Goal: Transaction & Acquisition: Purchase product/service

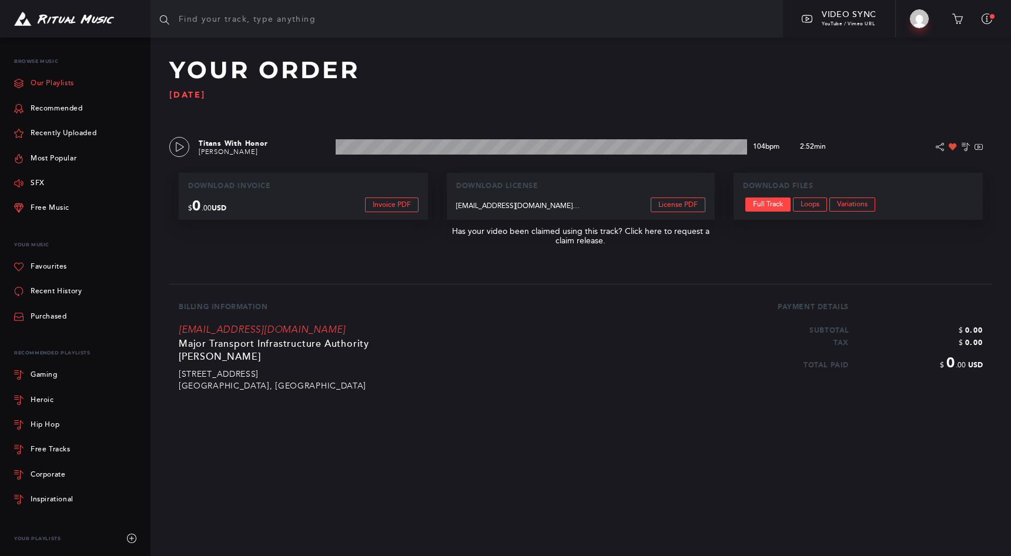
scroll to position [7, 0]
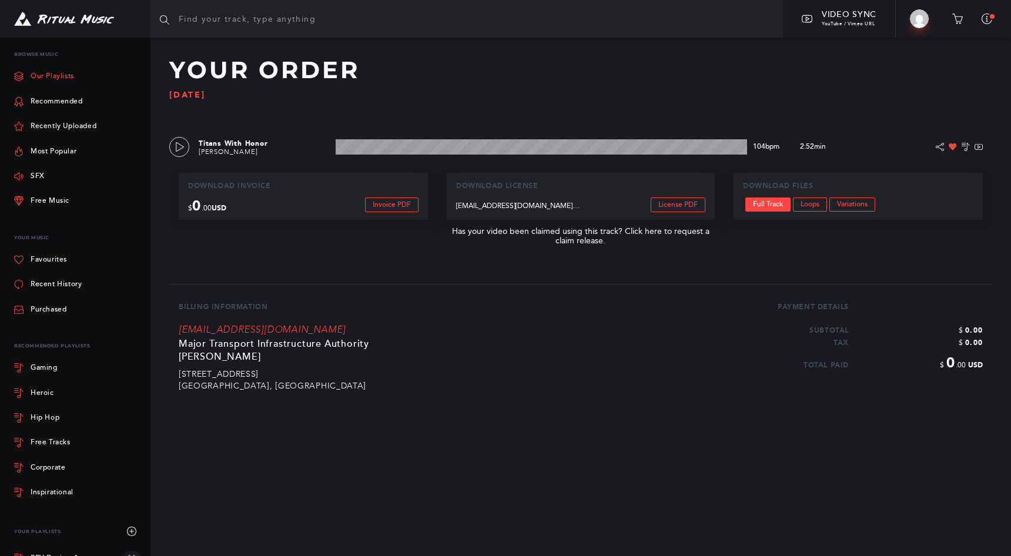
click at [41, 73] on link "Our Playlists" at bounding box center [44, 76] width 60 height 25
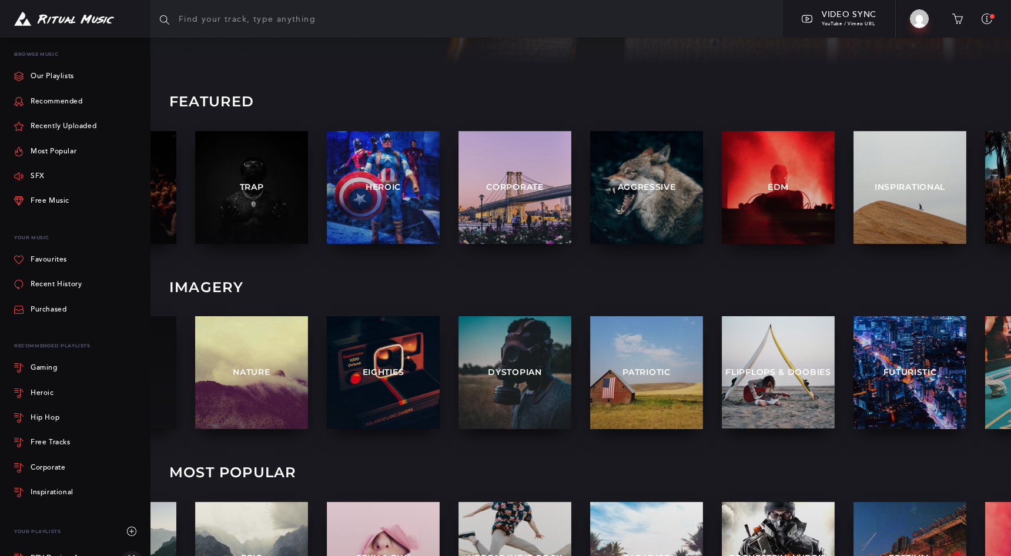
scroll to position [209, 0]
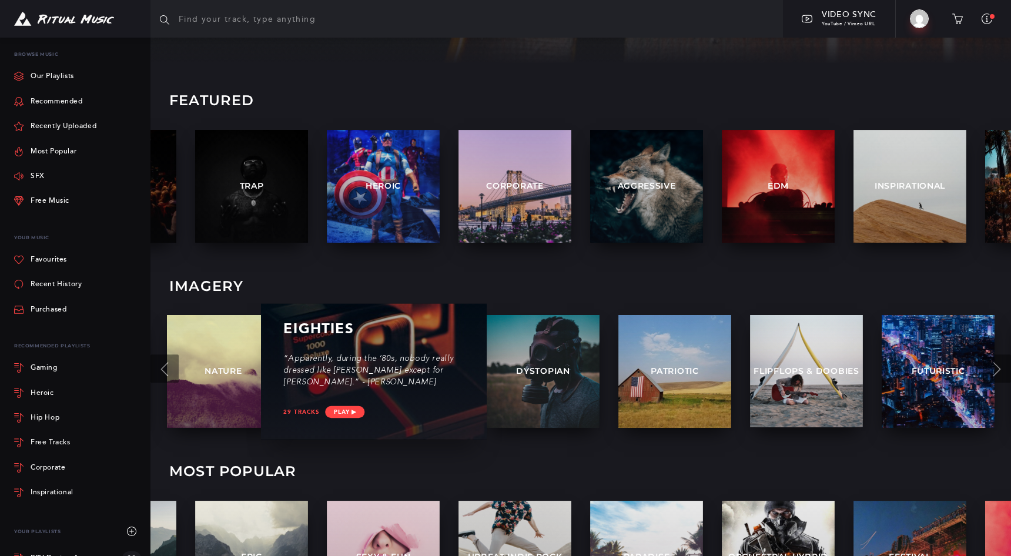
click at [388, 373] on p "“Apparently, during the ‘80s, nobody really dressed like [PERSON_NAME] except f…" at bounding box center [373, 371] width 181 height 35
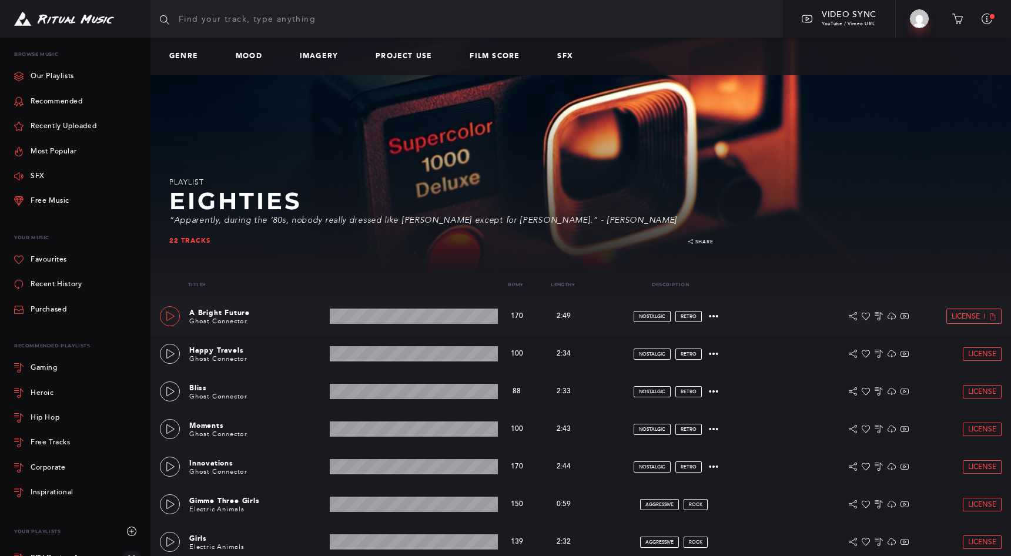
click at [167, 313] on icon at bounding box center [170, 316] width 9 height 9
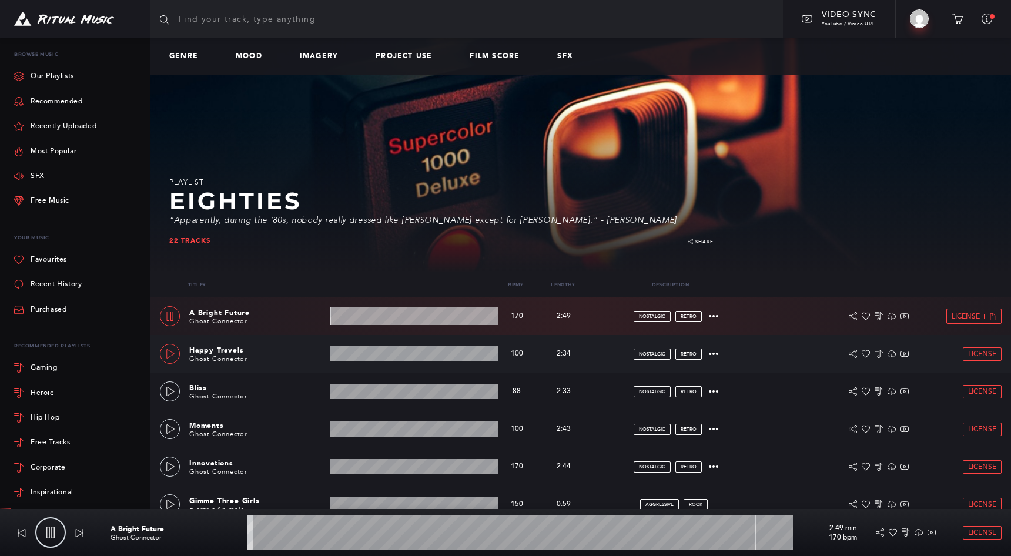
click at [169, 353] on icon at bounding box center [170, 353] width 9 height 9
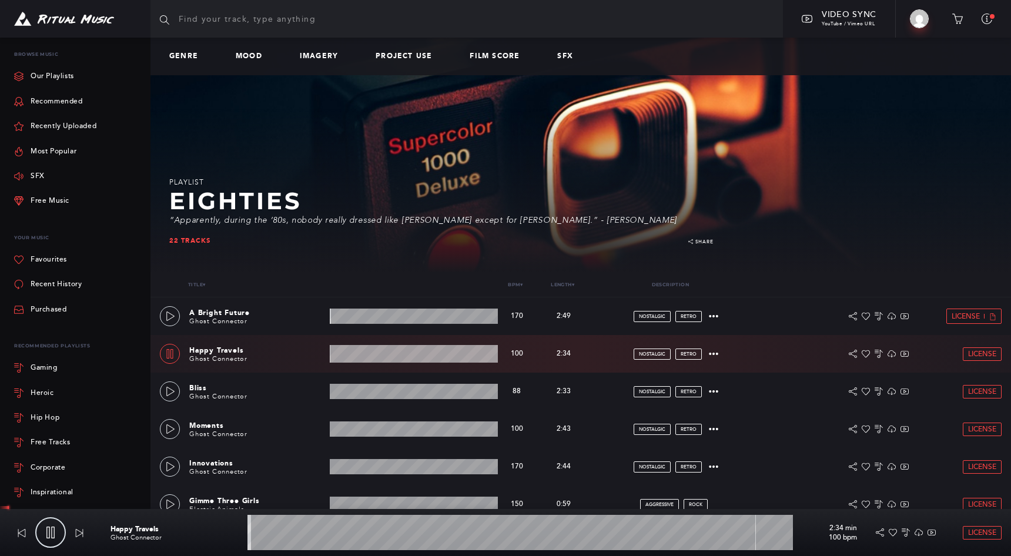
click at [369, 530] on wave at bounding box center [521, 532] width 546 height 35
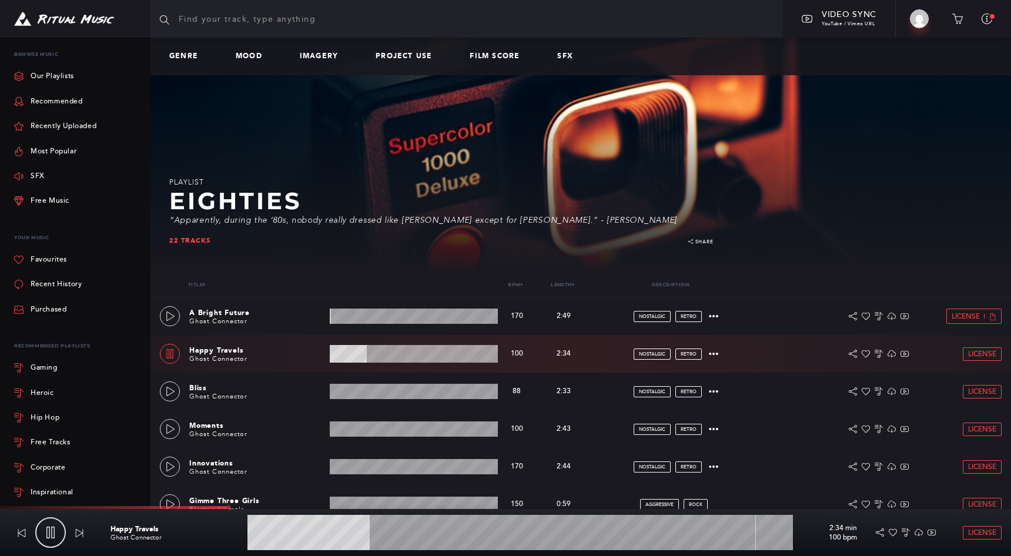
drag, startPoint x: 466, startPoint y: 534, endPoint x: 460, endPoint y: 533, distance: 6.0
click at [460, 533] on wave at bounding box center [521, 532] width 546 height 35
click at [172, 388] on icon at bounding box center [170, 391] width 9 height 9
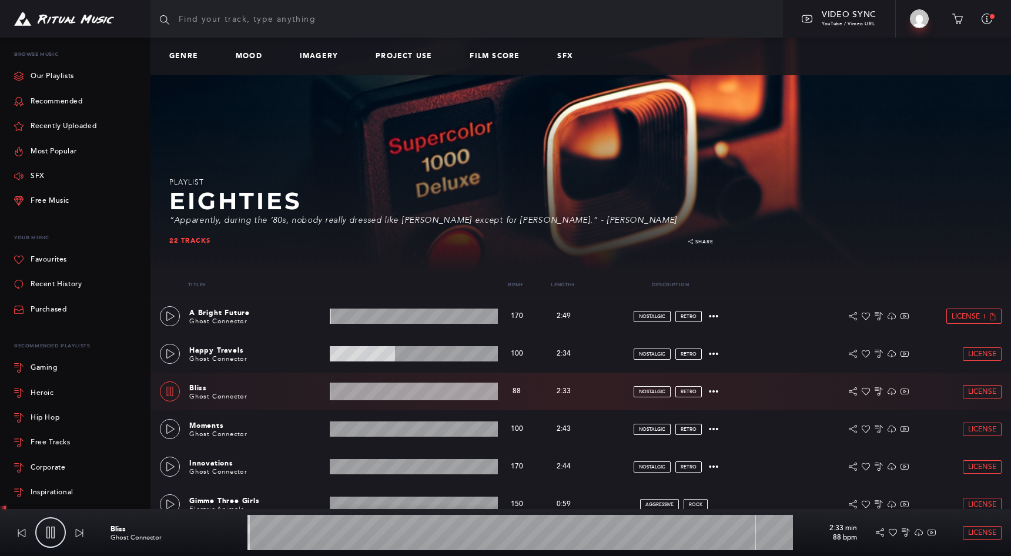
click at [448, 534] on wave at bounding box center [521, 532] width 546 height 35
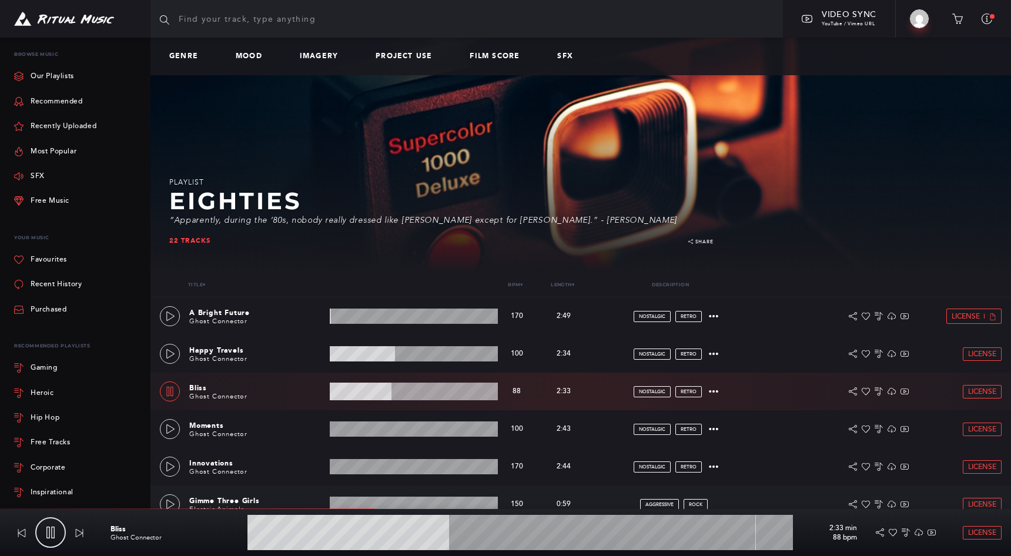
drag, startPoint x: 172, startPoint y: 425, endPoint x: 436, endPoint y: 487, distance: 270.7
click at [172, 426] on icon at bounding box center [170, 429] width 9 height 9
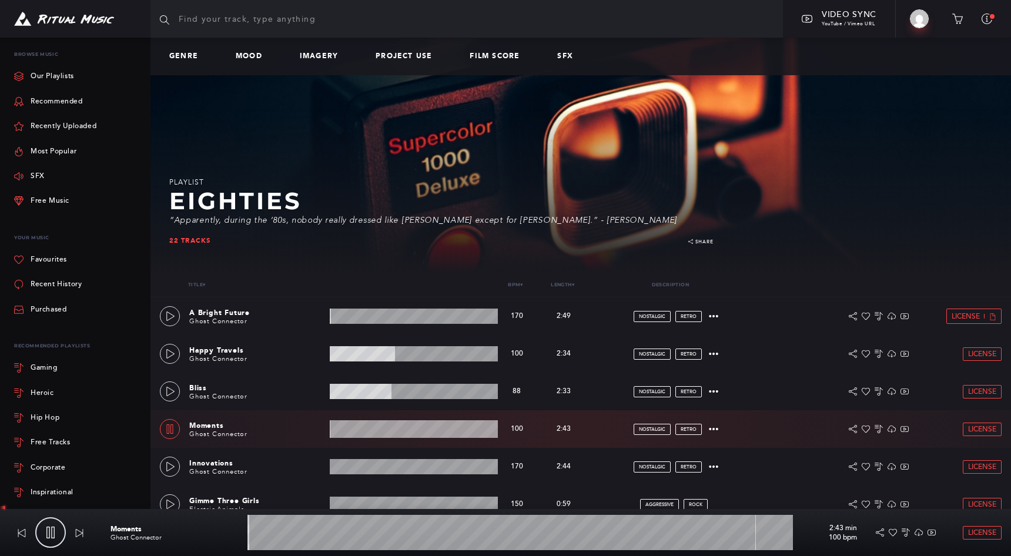
click at [461, 539] on wave at bounding box center [521, 532] width 546 height 35
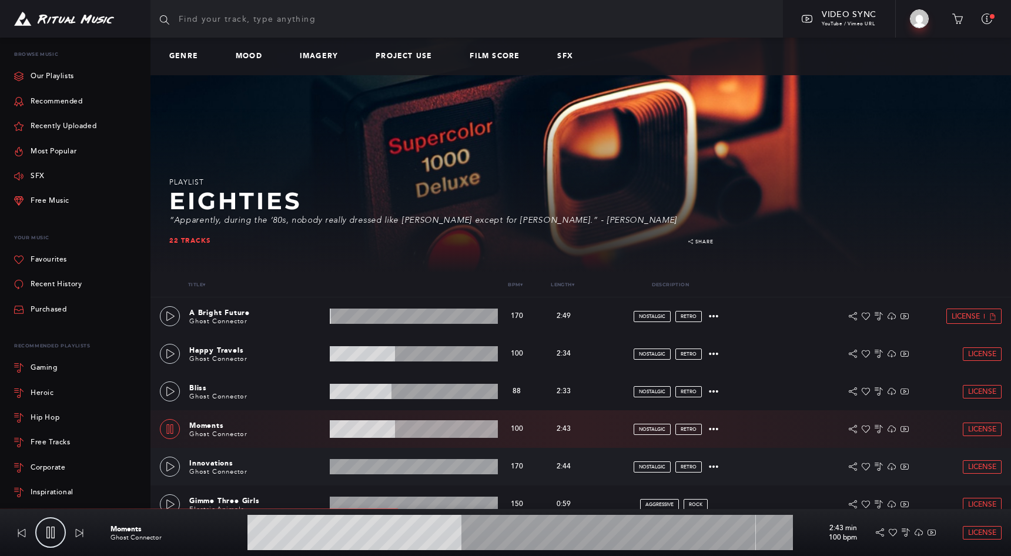
drag, startPoint x: 562, startPoint y: 535, endPoint x: 366, endPoint y: 484, distance: 202.4
click at [562, 535] on wave at bounding box center [521, 532] width 546 height 35
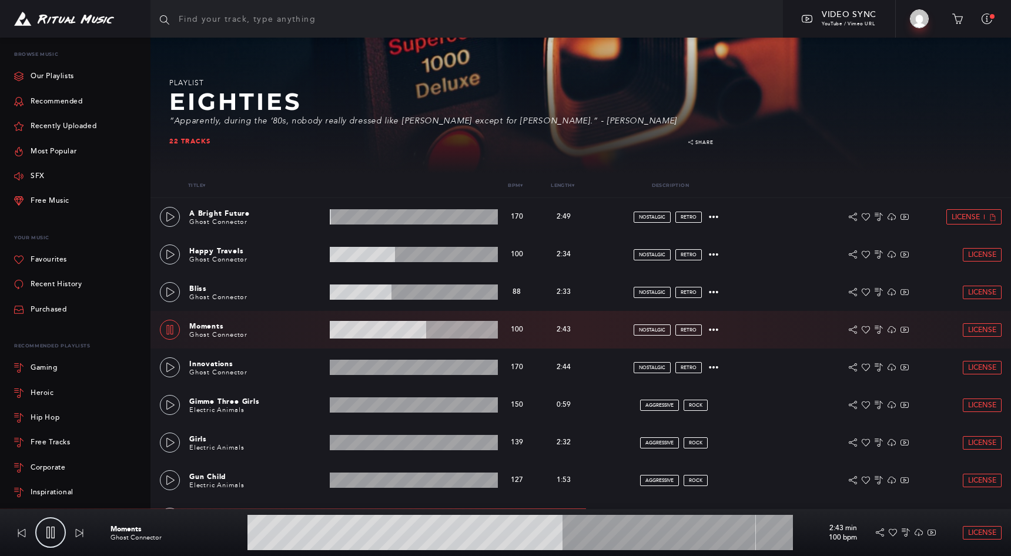
scroll to position [105, 0]
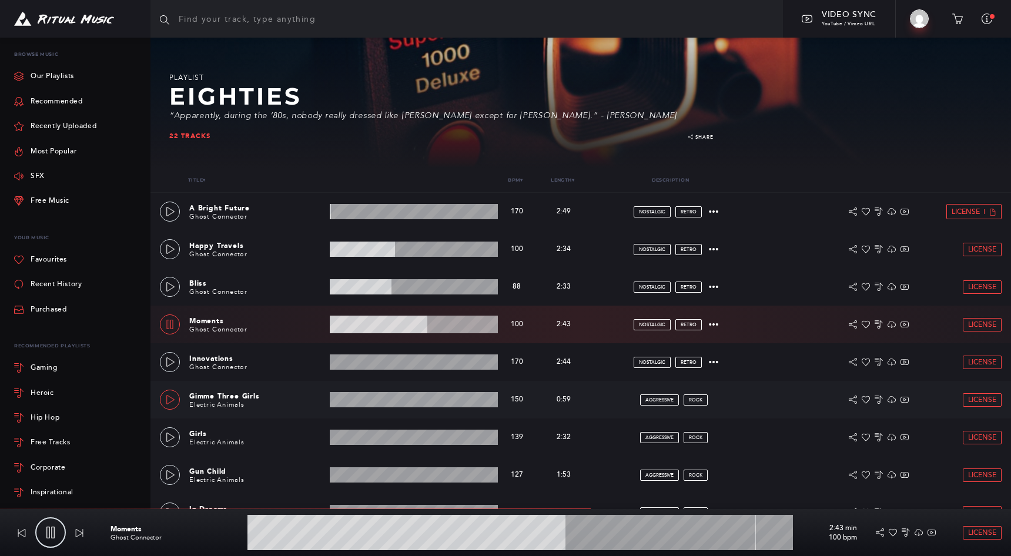
click at [168, 398] on icon at bounding box center [170, 399] width 9 height 9
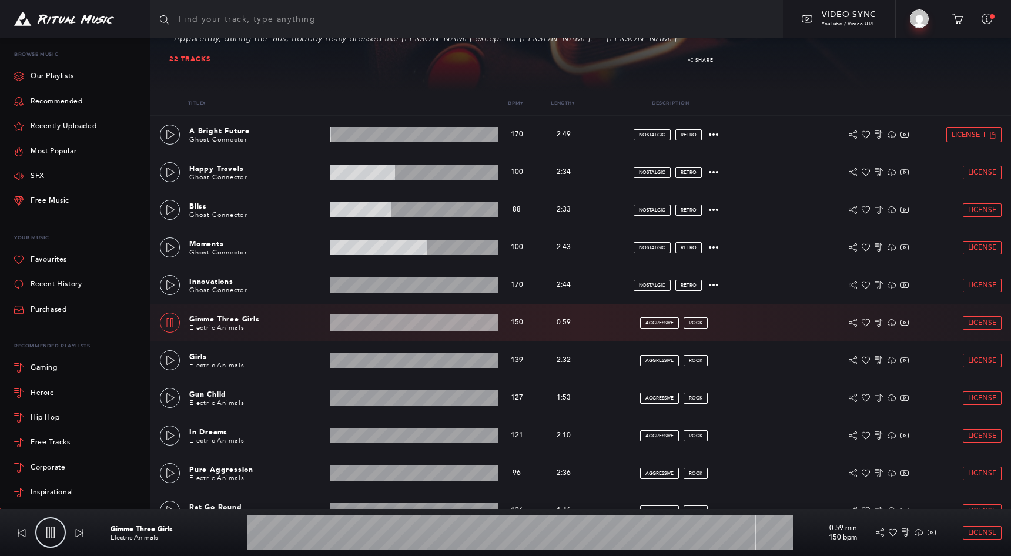
scroll to position [186, 0]
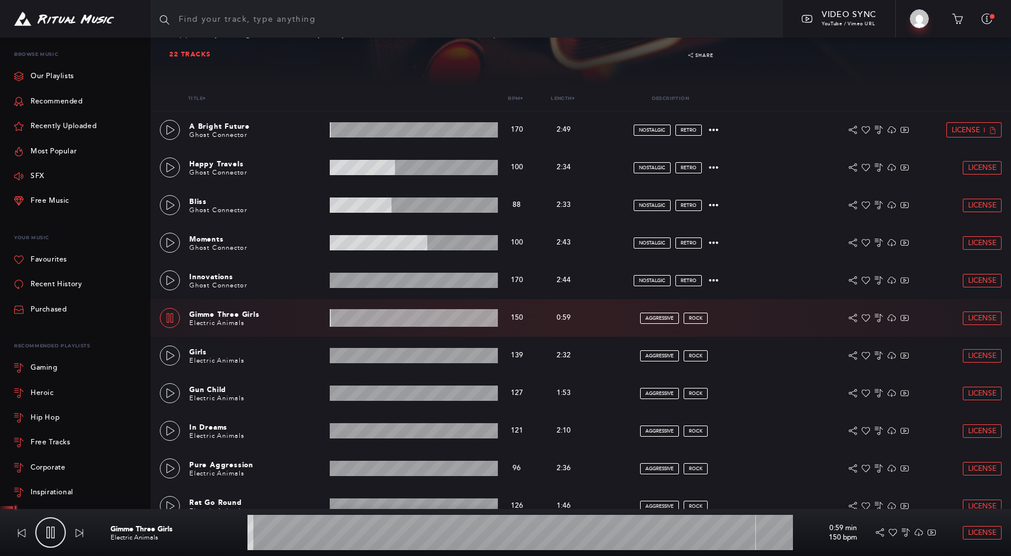
drag, startPoint x: 432, startPoint y: 536, endPoint x: 413, endPoint y: 528, distance: 20.0
click at [432, 536] on wave at bounding box center [521, 532] width 546 height 35
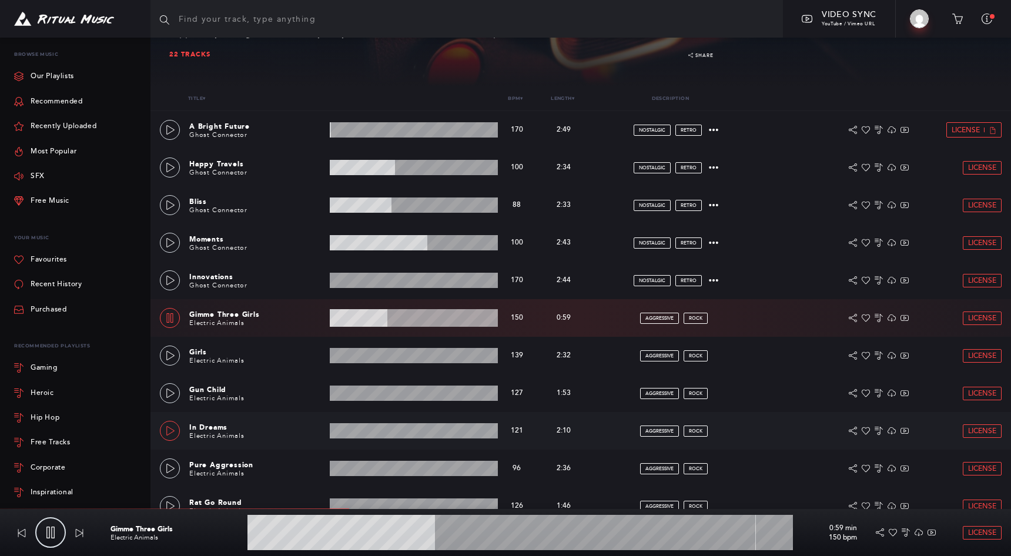
click at [168, 428] on icon at bounding box center [170, 430] width 9 height 9
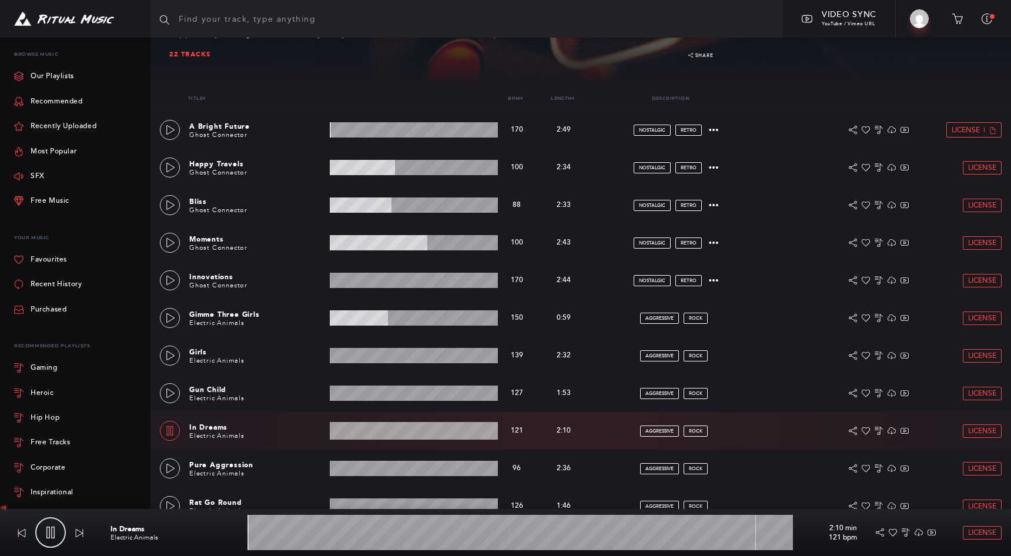
click at [465, 535] on wave at bounding box center [521, 532] width 546 height 35
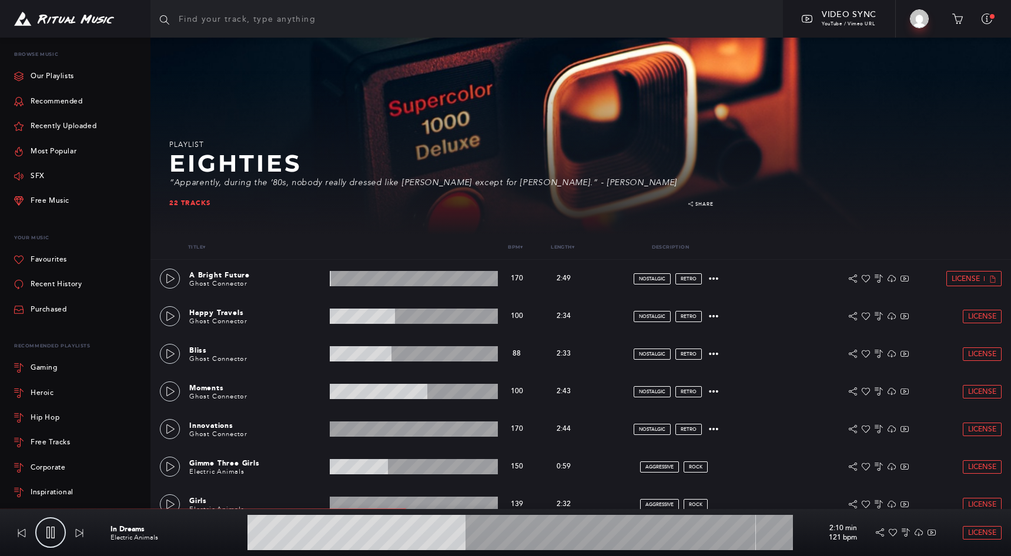
scroll to position [0, 0]
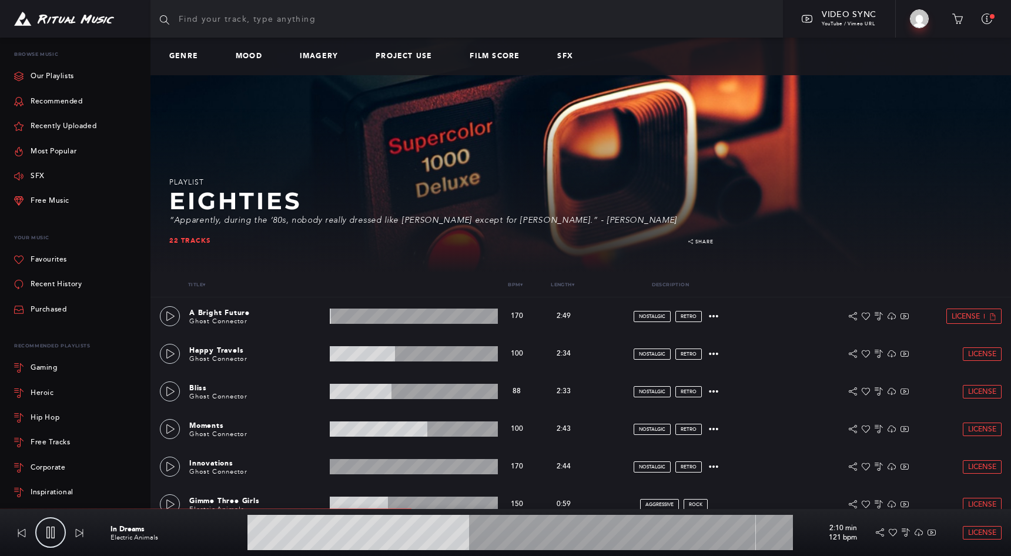
click at [208, 28] on input "text" at bounding box center [467, 19] width 633 height 38
type input "41.52"
type input "w"
type input "41.58"
type input "wh"
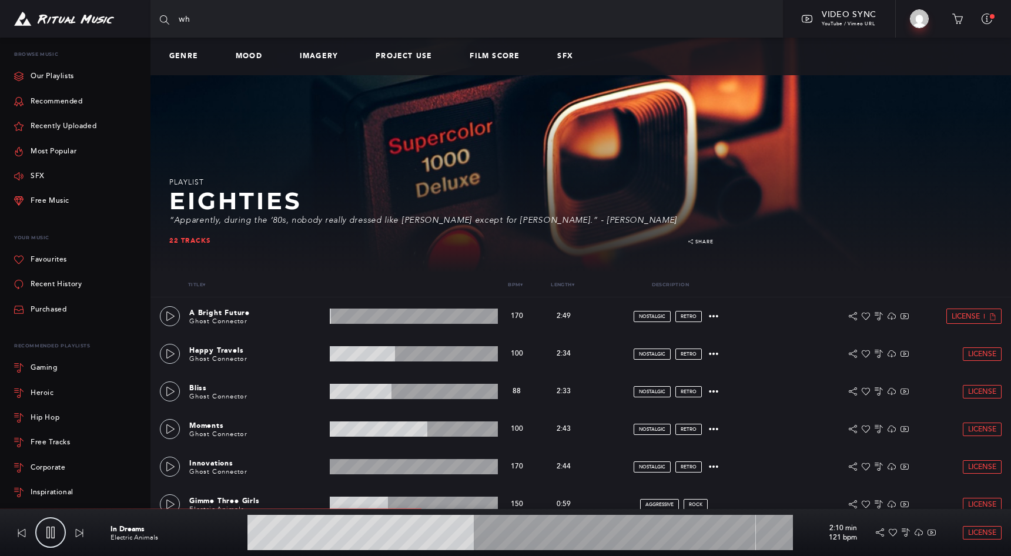
type input "41.68"
type input "whi"
type input "41.79"
type input "whim"
type input "41.87"
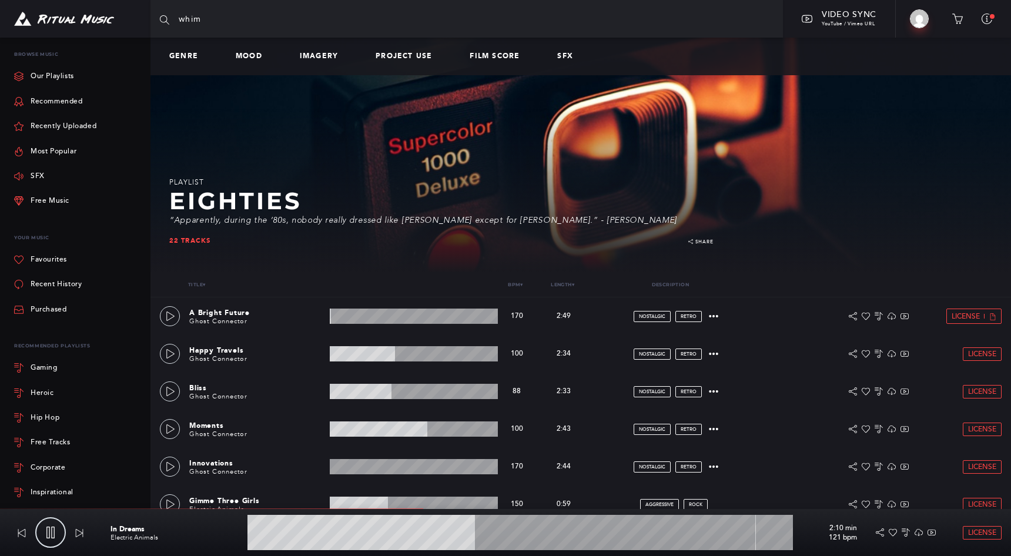
type input "whims"
type input "41.91"
type input "whimsi"
type input "42.03"
type input "whimsic"
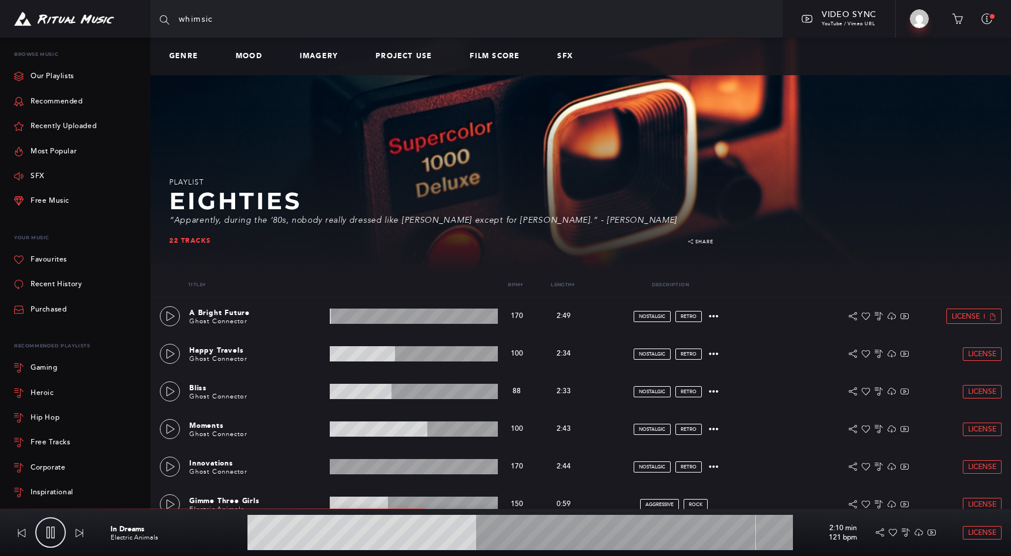
type input "42.07"
type input "whimsica"
type input "42.14"
type input "whimsical"
type input "42.26"
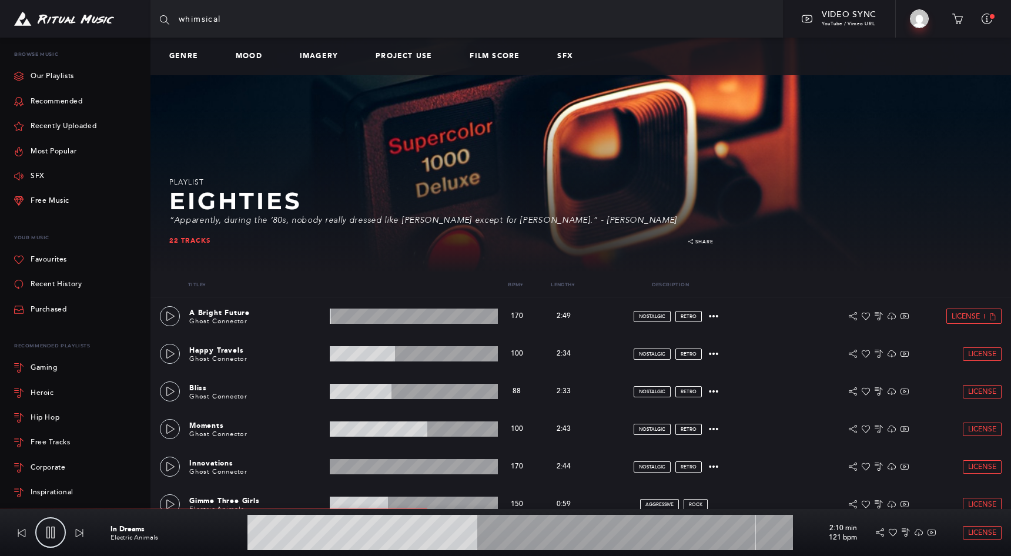
type input "whimsical"
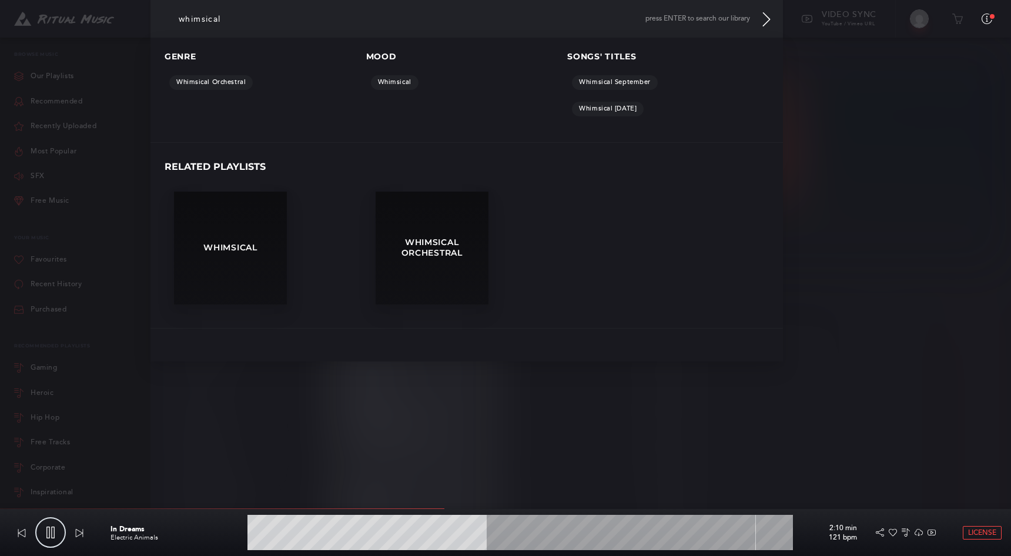
type input "44.13"
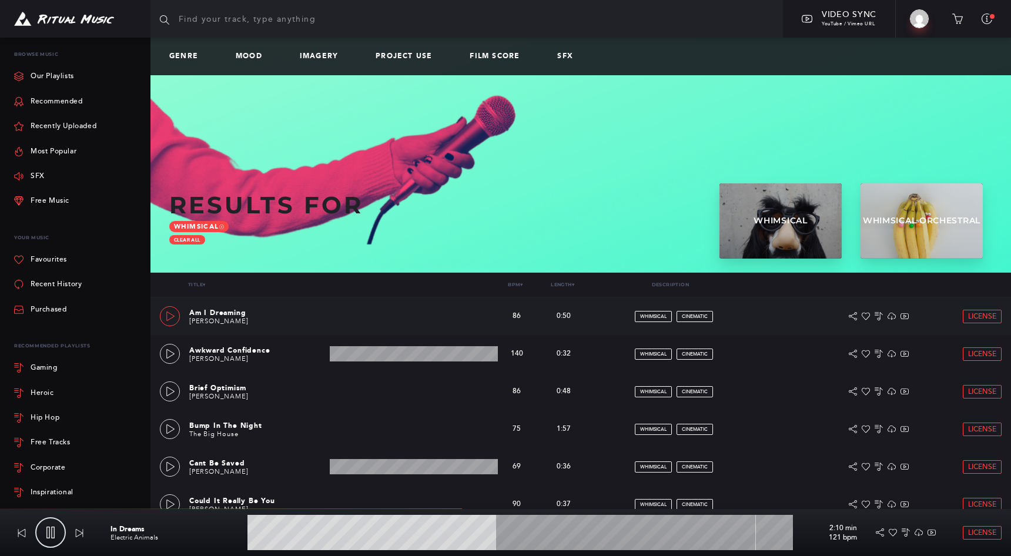
click at [169, 319] on icon at bounding box center [170, 316] width 8 height 9
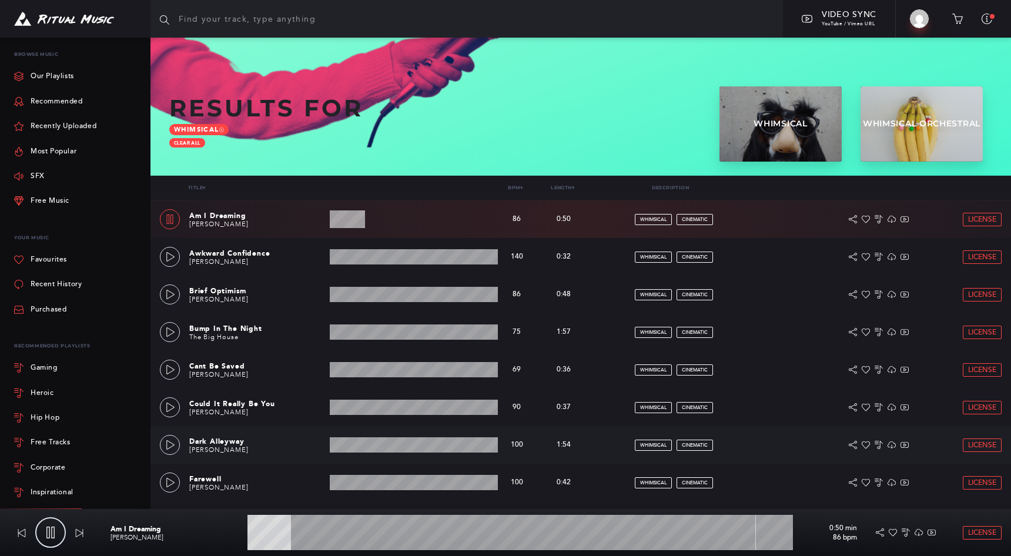
scroll to position [96, 0]
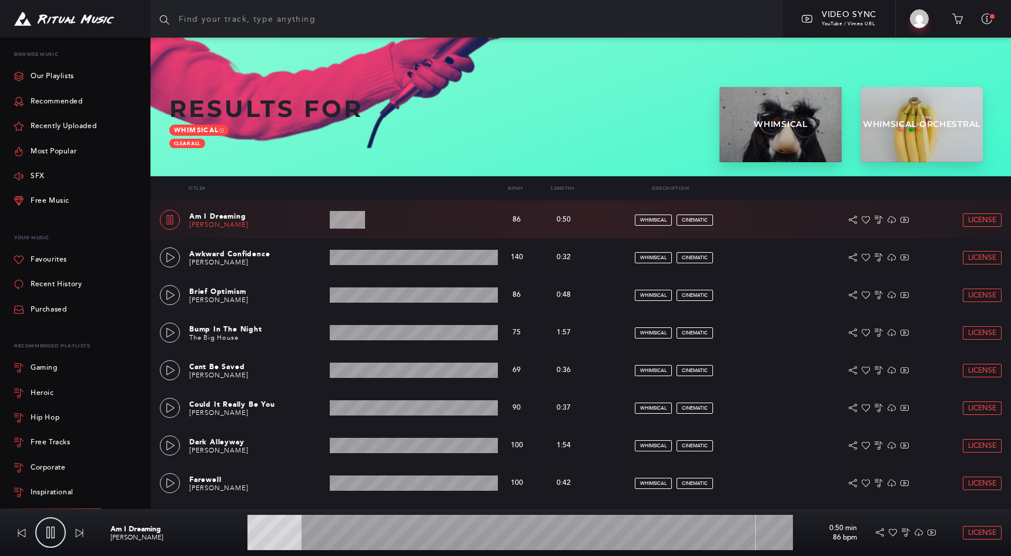
click at [211, 228] on link "[PERSON_NAME]" at bounding box center [218, 225] width 59 height 8
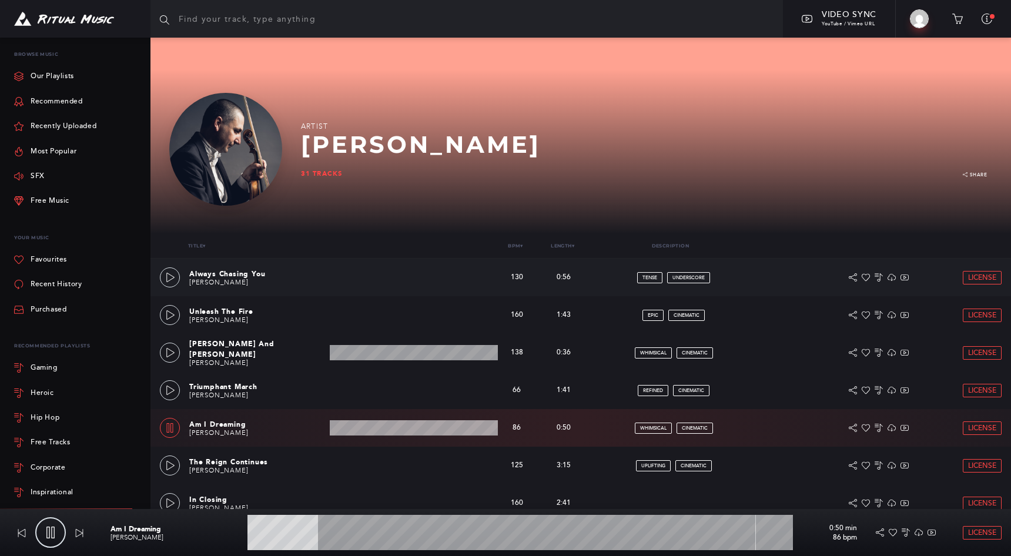
scroll to position [56, 0]
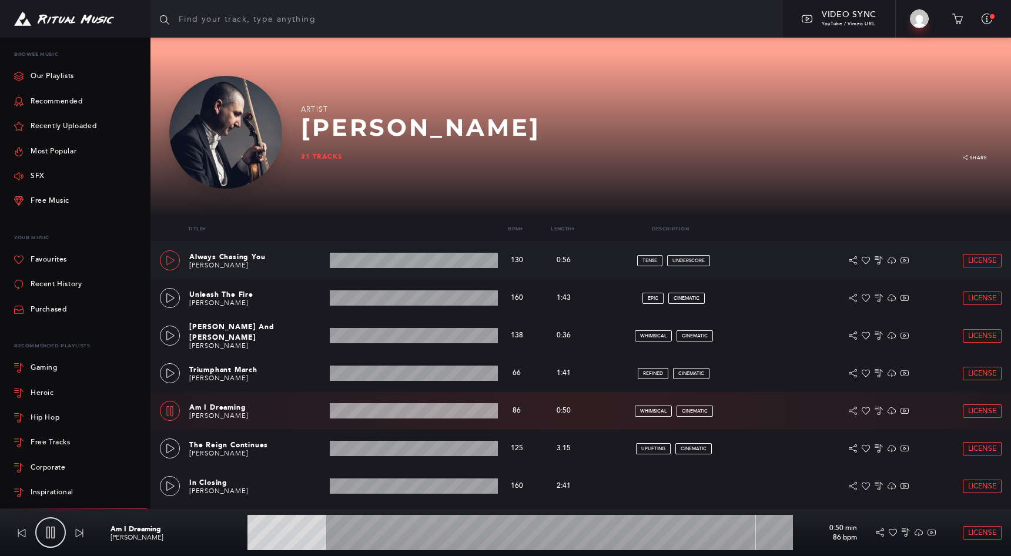
click at [175, 259] on icon at bounding box center [170, 260] width 9 height 9
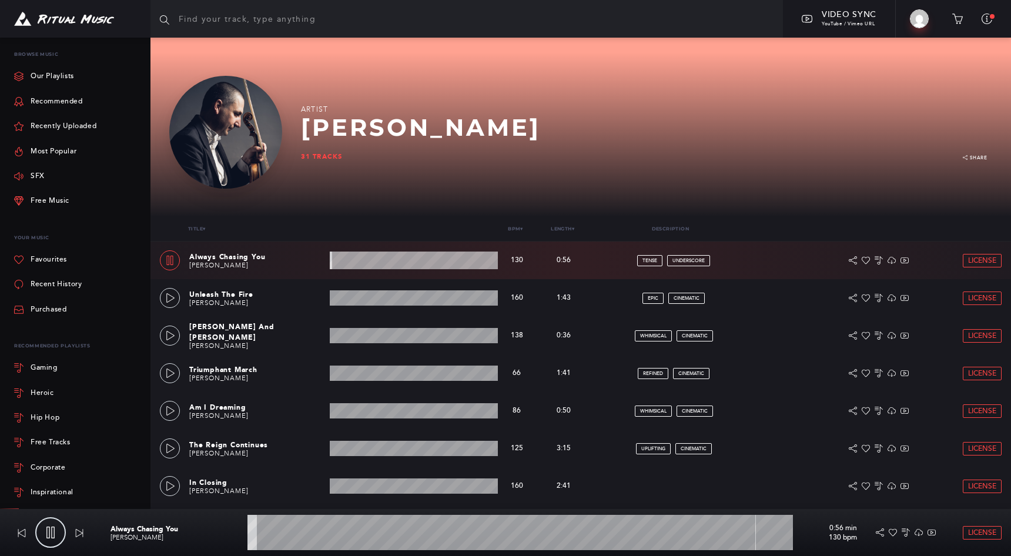
click at [370, 264] on wave at bounding box center [414, 261] width 168 height 18
click at [171, 297] on icon at bounding box center [170, 297] width 9 height 9
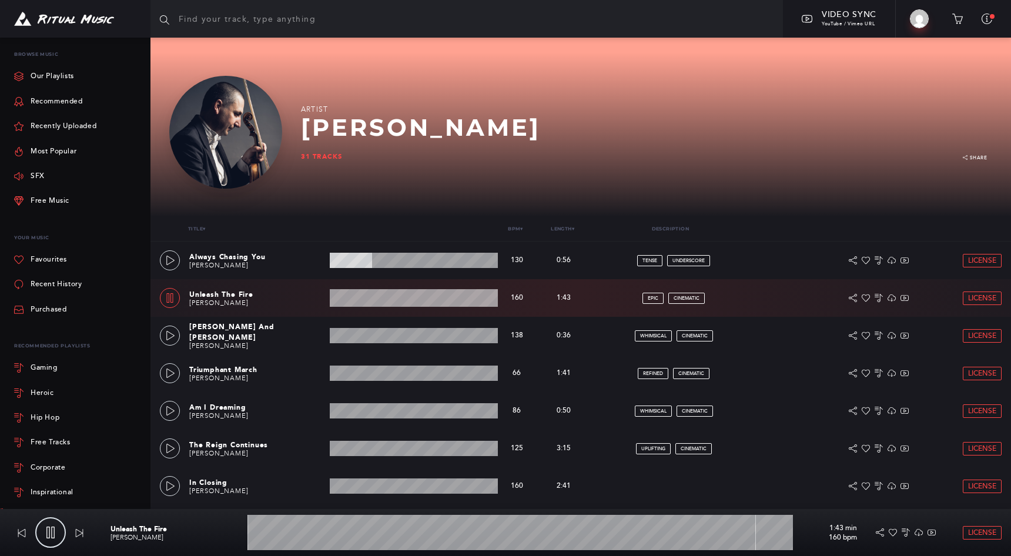
click at [369, 300] on wave at bounding box center [414, 298] width 168 height 18
click at [170, 339] on icon at bounding box center [170, 335] width 9 height 9
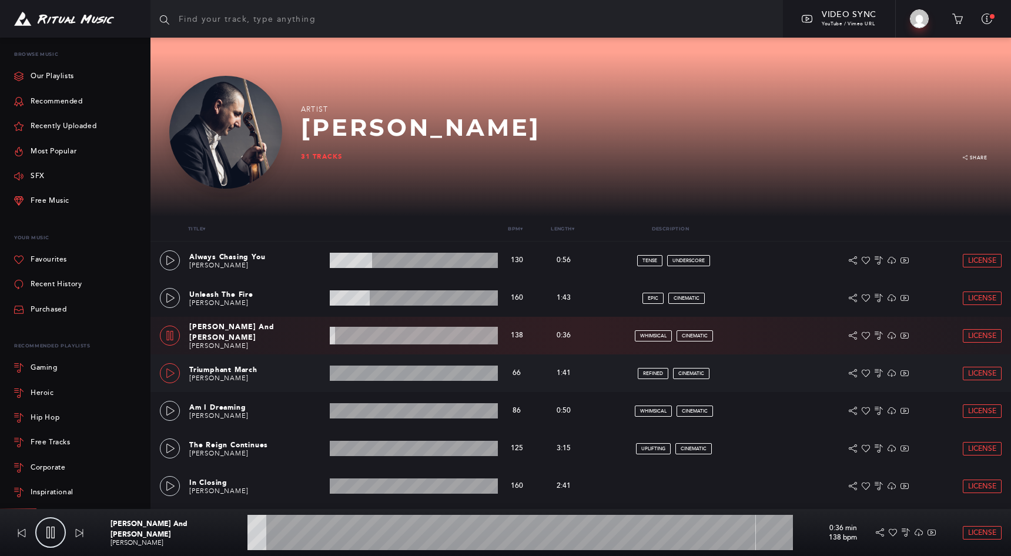
click at [171, 367] on link at bounding box center [170, 373] width 20 height 20
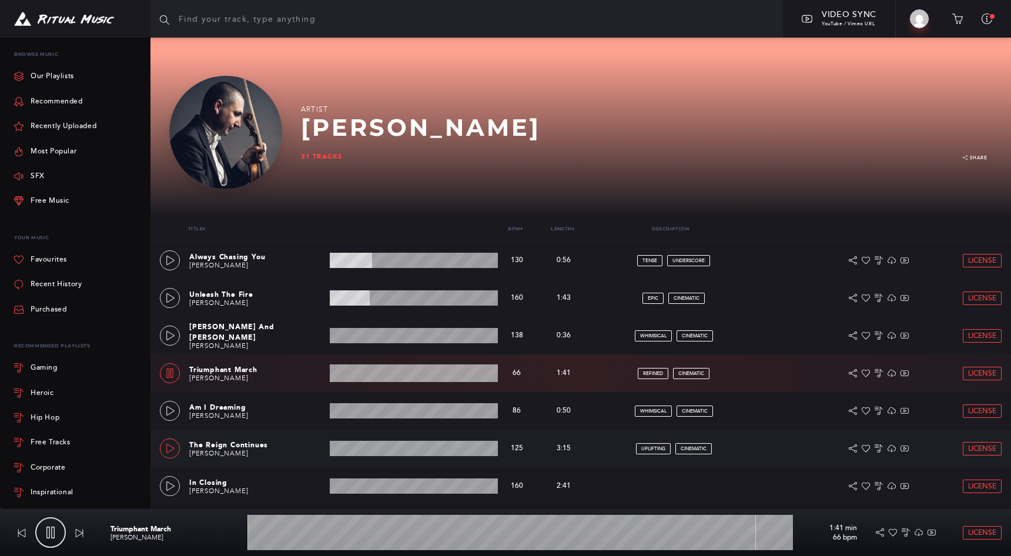
click at [169, 447] on icon at bounding box center [170, 448] width 9 height 9
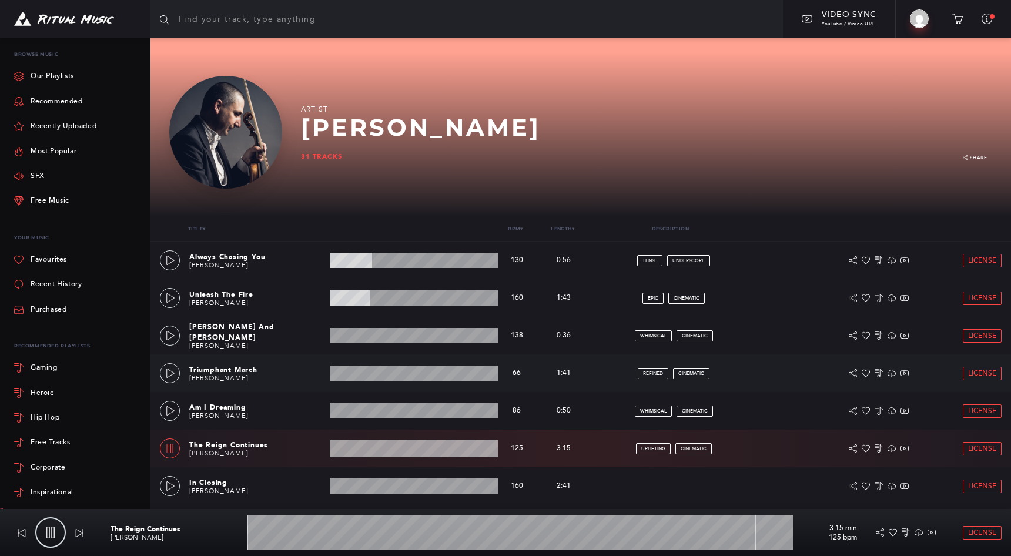
drag, startPoint x: 169, startPoint y: 483, endPoint x: 278, endPoint y: 387, distance: 145.4
click at [169, 483] on icon at bounding box center [170, 486] width 9 height 9
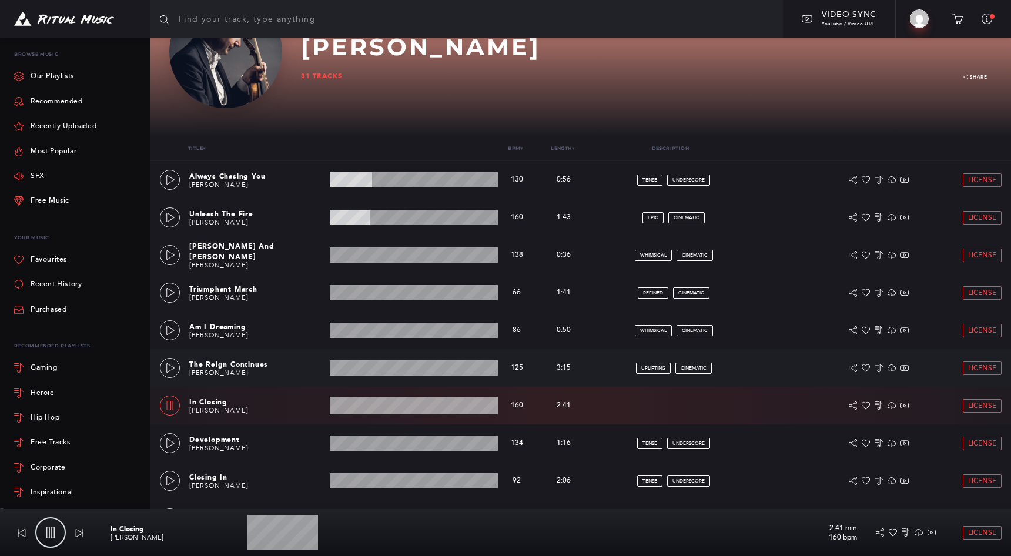
scroll to position [147, 0]
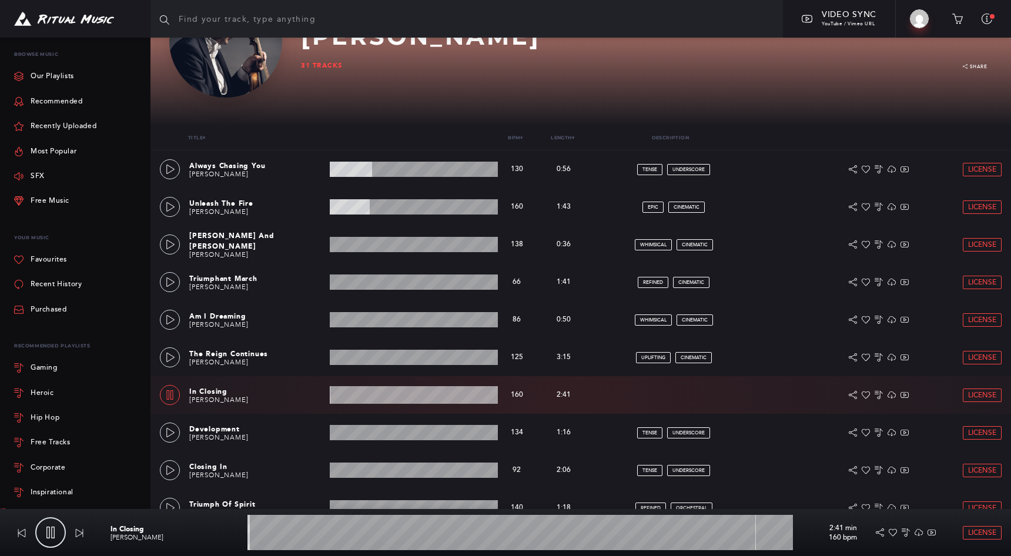
click at [365, 398] on wave at bounding box center [414, 395] width 168 height 18
click at [169, 431] on icon at bounding box center [170, 432] width 9 height 9
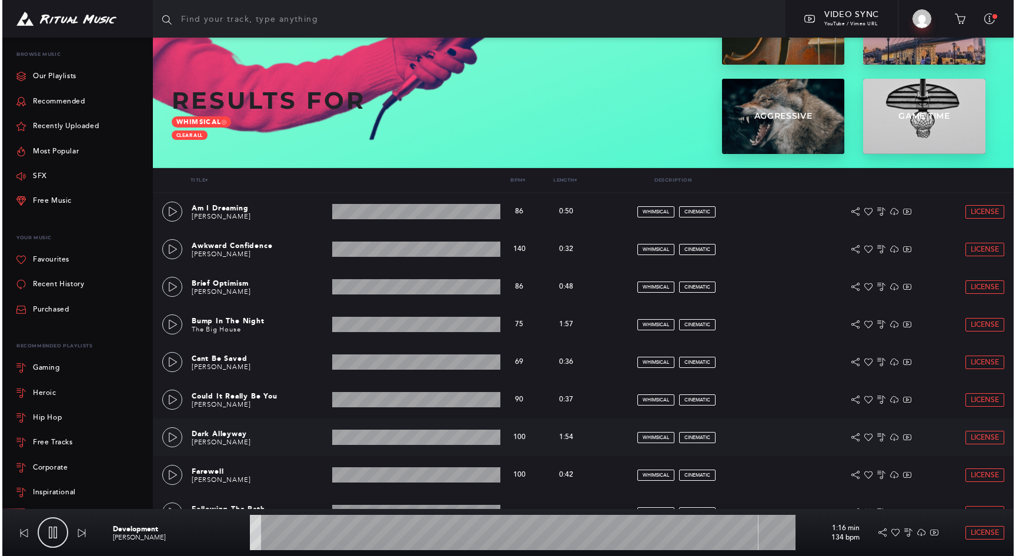
scroll to position [106, 0]
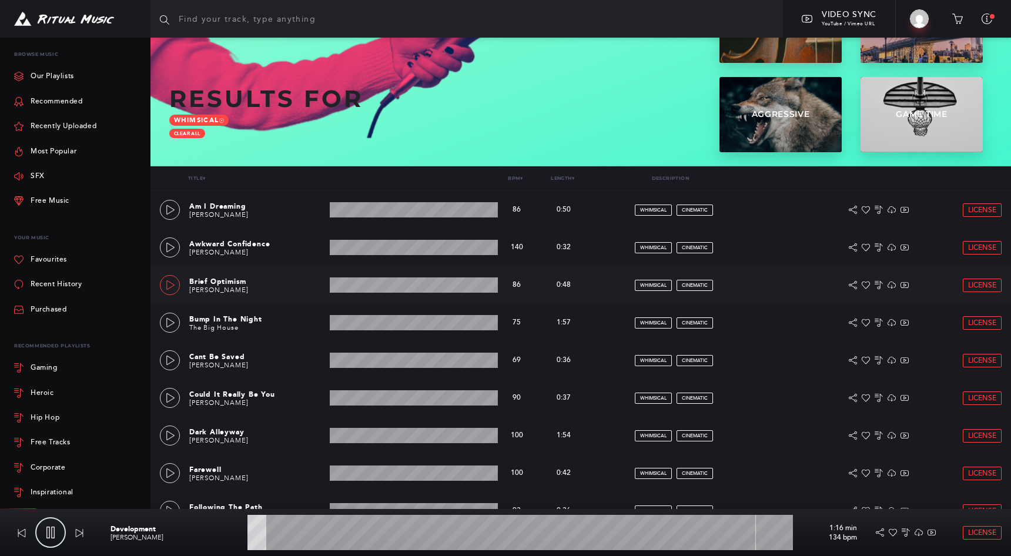
click at [173, 288] on icon at bounding box center [170, 285] width 9 height 9
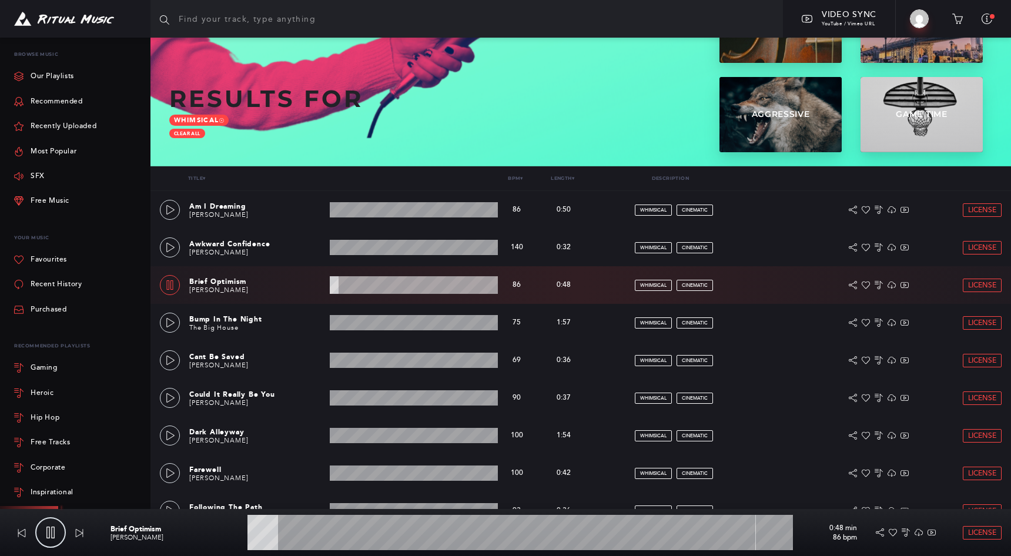
click at [429, 533] on wave at bounding box center [521, 532] width 546 height 35
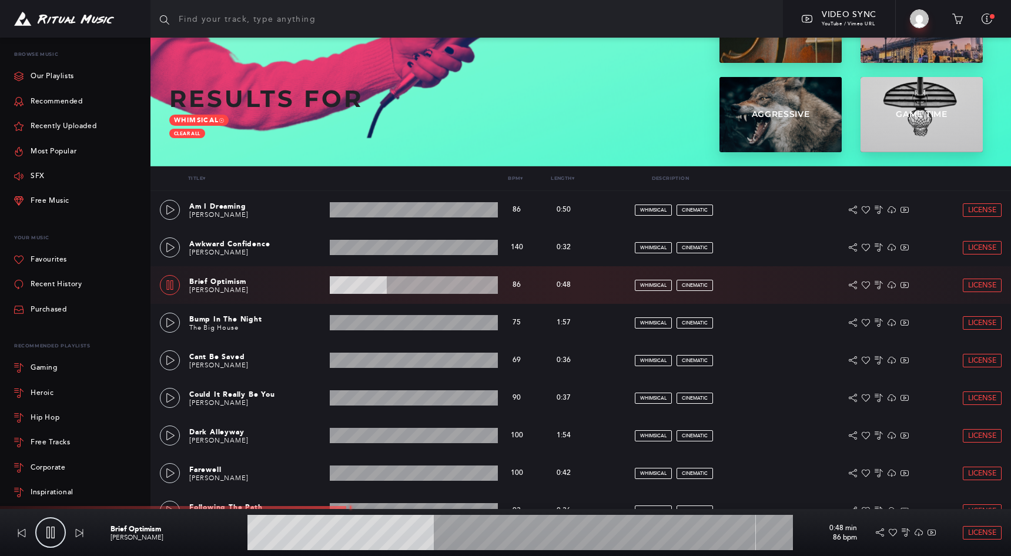
click at [490, 533] on wave at bounding box center [521, 532] width 546 height 35
click at [575, 533] on wave at bounding box center [521, 532] width 546 height 35
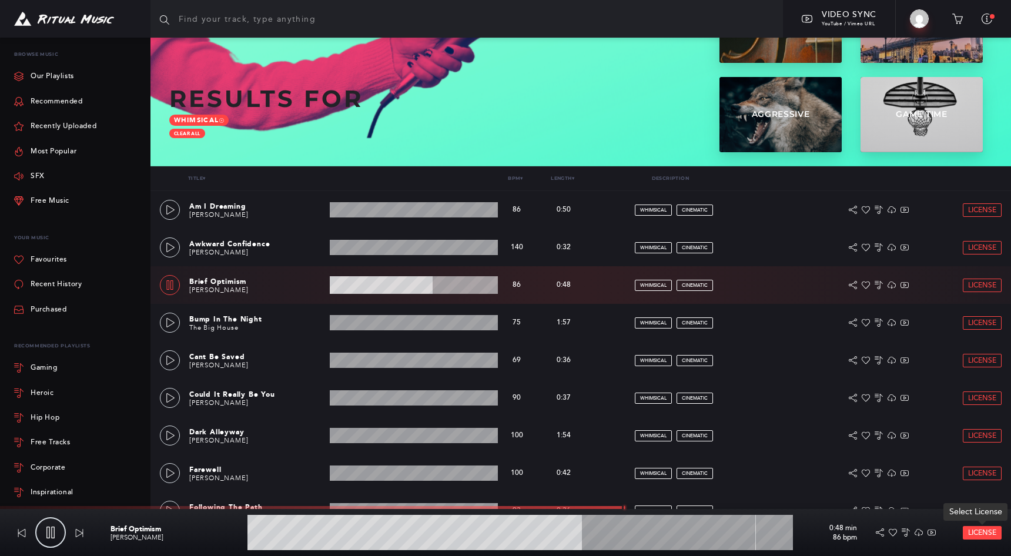
click at [974, 532] on span "License" at bounding box center [983, 533] width 28 height 8
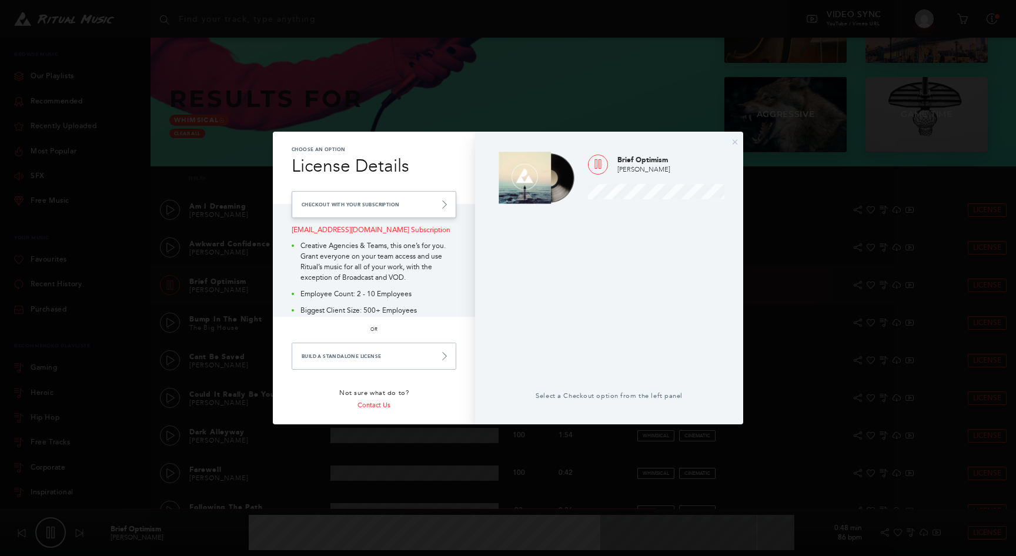
click at [353, 205] on link "Checkout with your Subscription" at bounding box center [374, 204] width 165 height 27
type input "86.03"
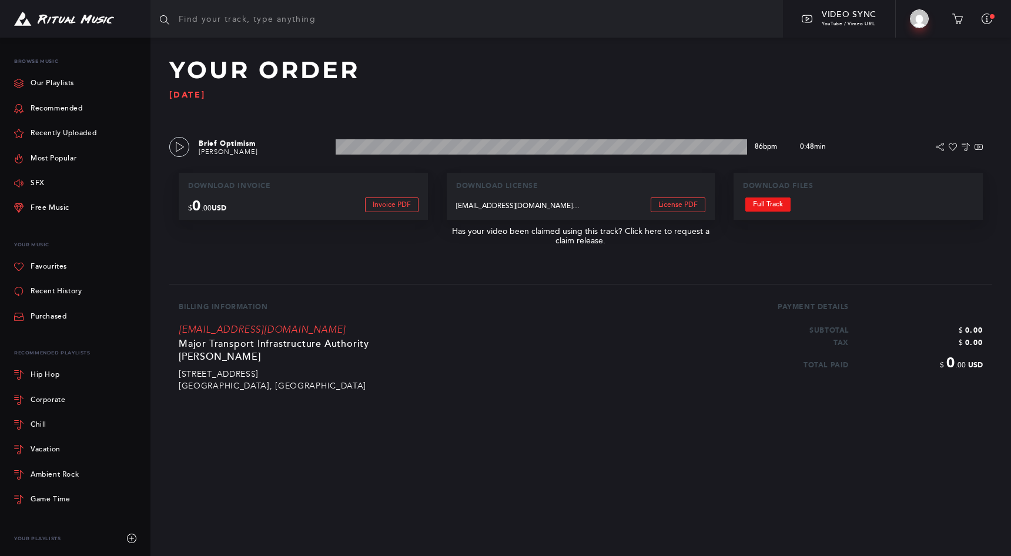
click at [771, 202] on link "Full Track" at bounding box center [768, 205] width 45 height 14
